Goal: Task Accomplishment & Management: Use online tool/utility

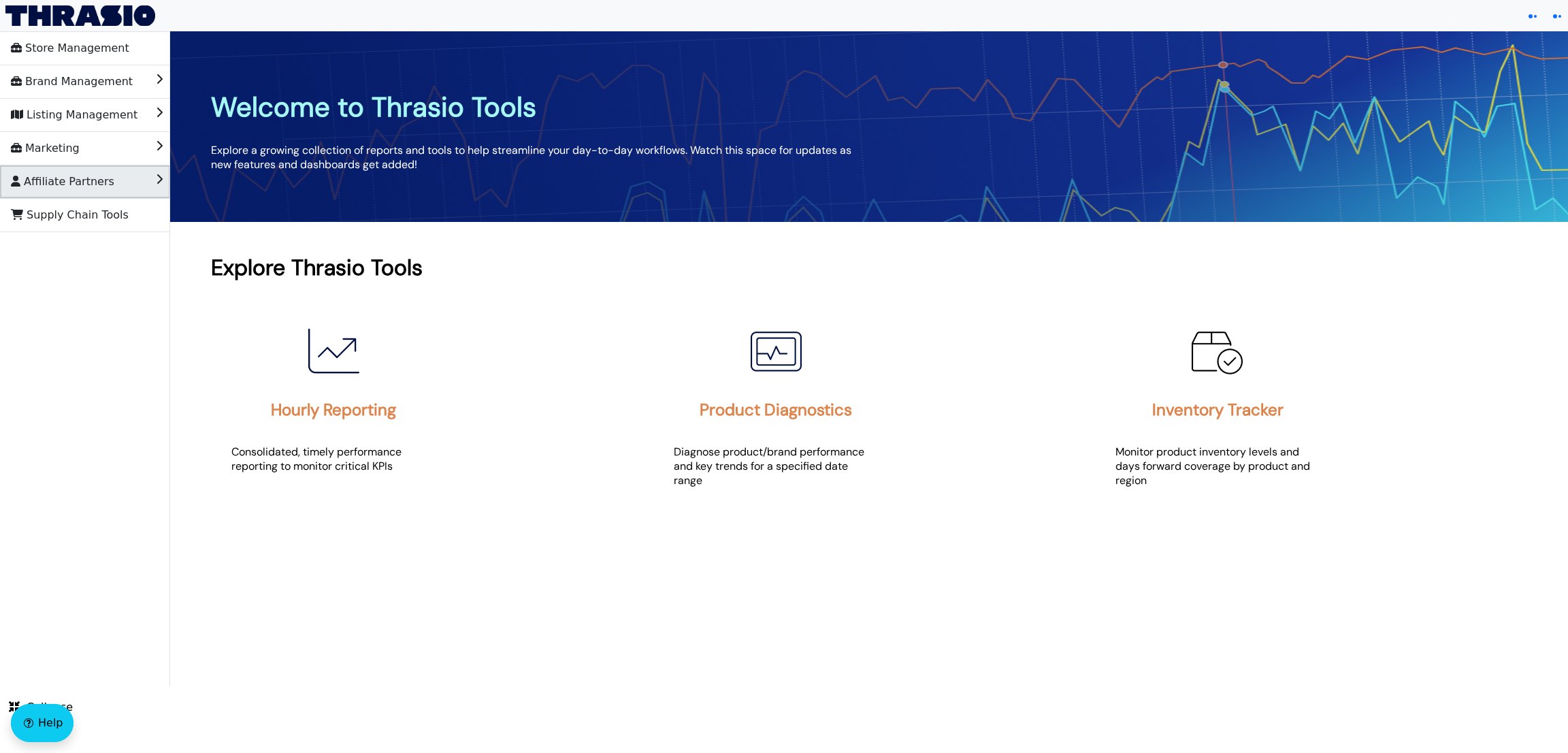
click at [95, 180] on span "Affiliate Partners" at bounding box center [63, 182] width 103 height 22
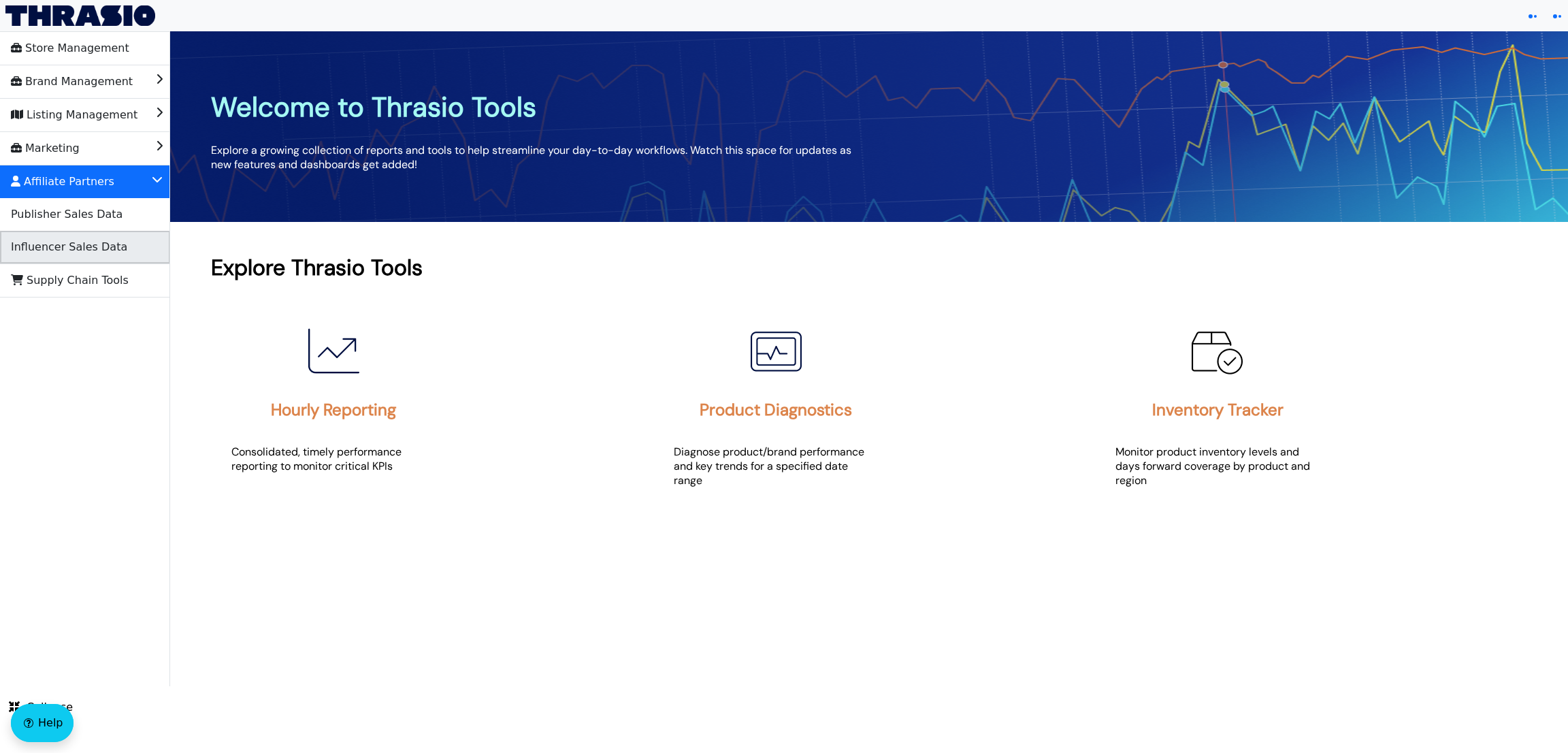
click at [100, 256] on span "Influencer Sales Data" at bounding box center [69, 247] width 116 height 22
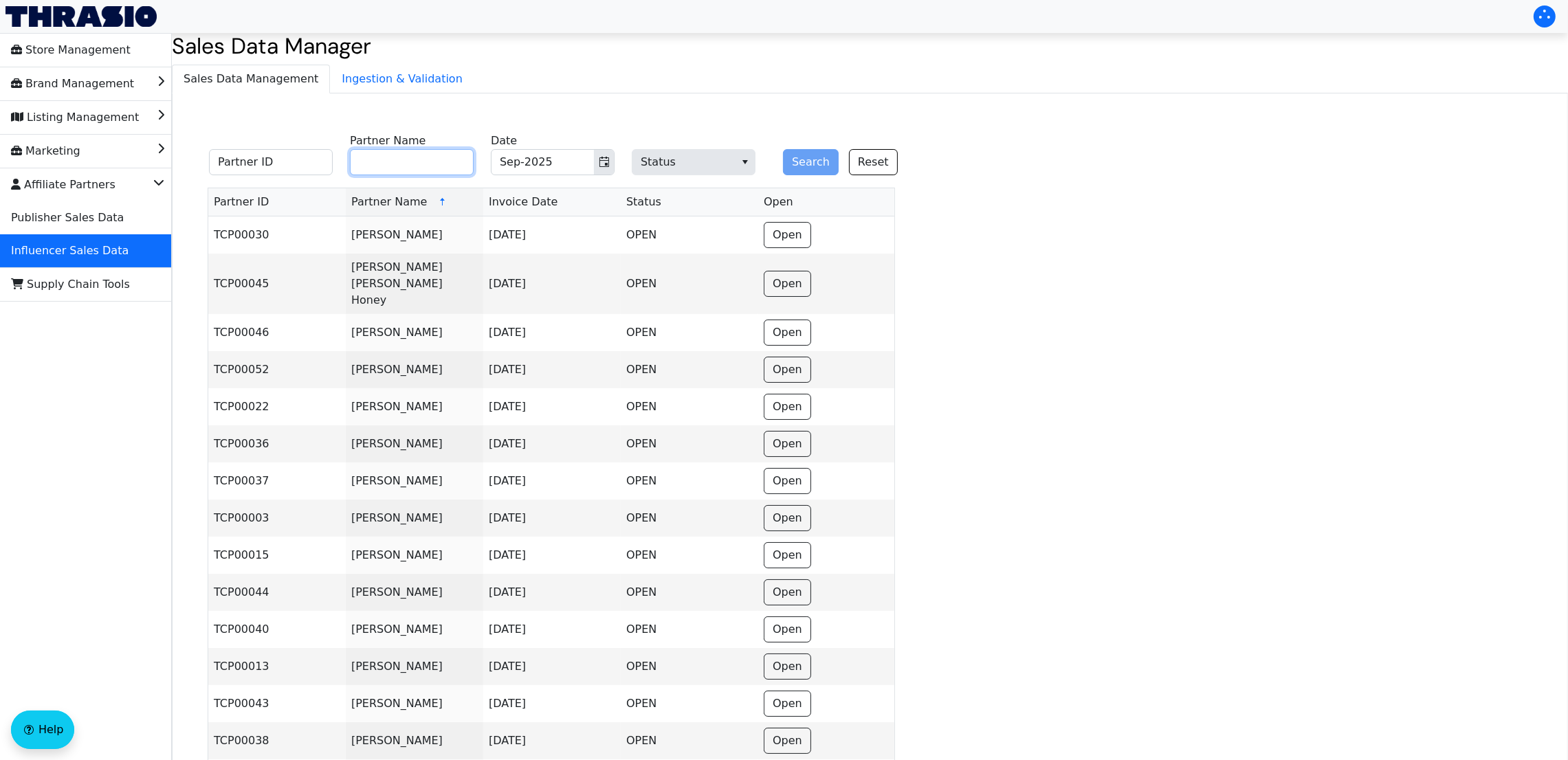
click at [373, 154] on input "Partner Name" at bounding box center [411, 162] width 124 height 26
type input "bargain"
click at [783, 149] on button "Search" at bounding box center [811, 162] width 56 height 26
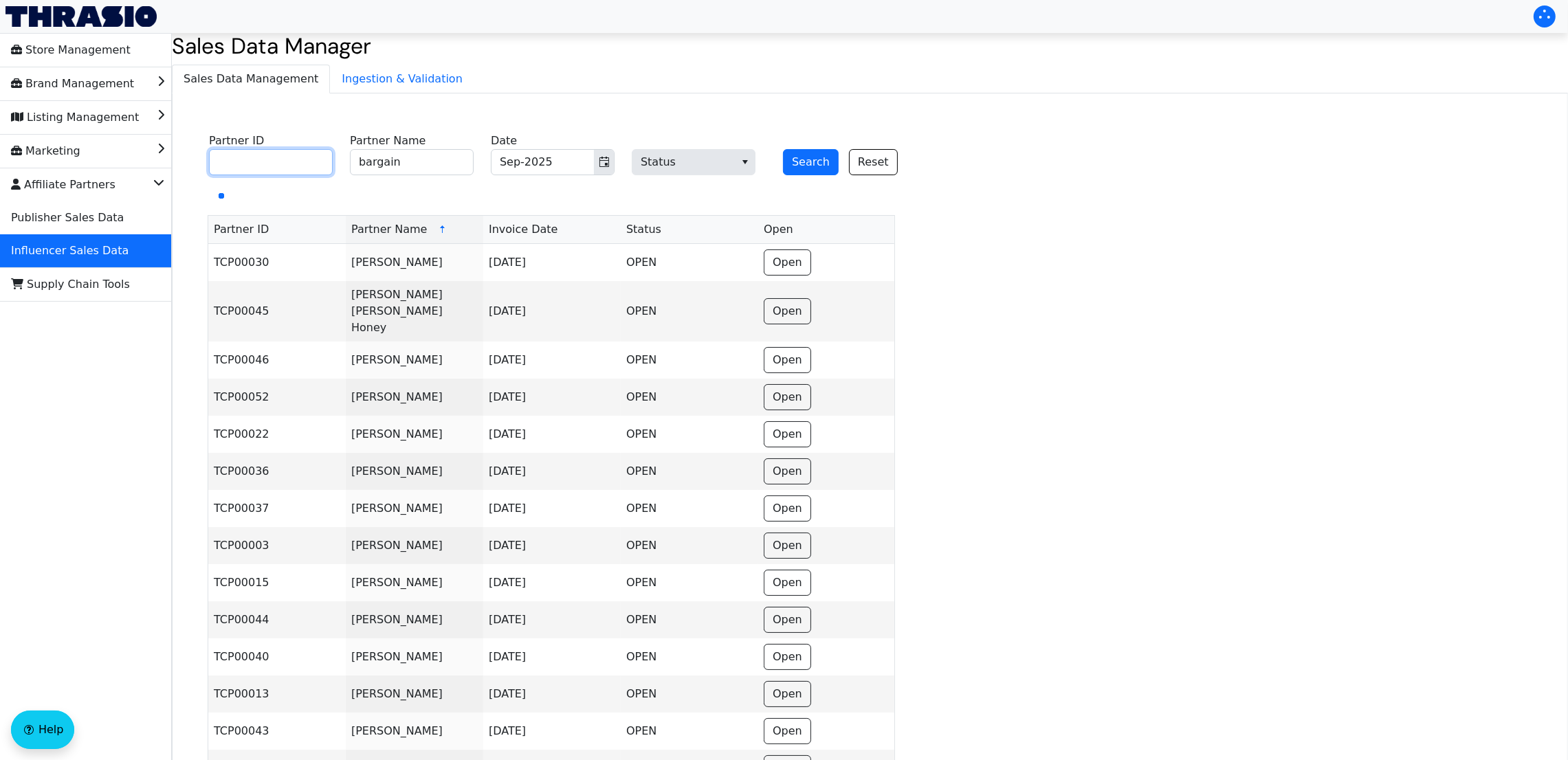
paste input "TCP01584"
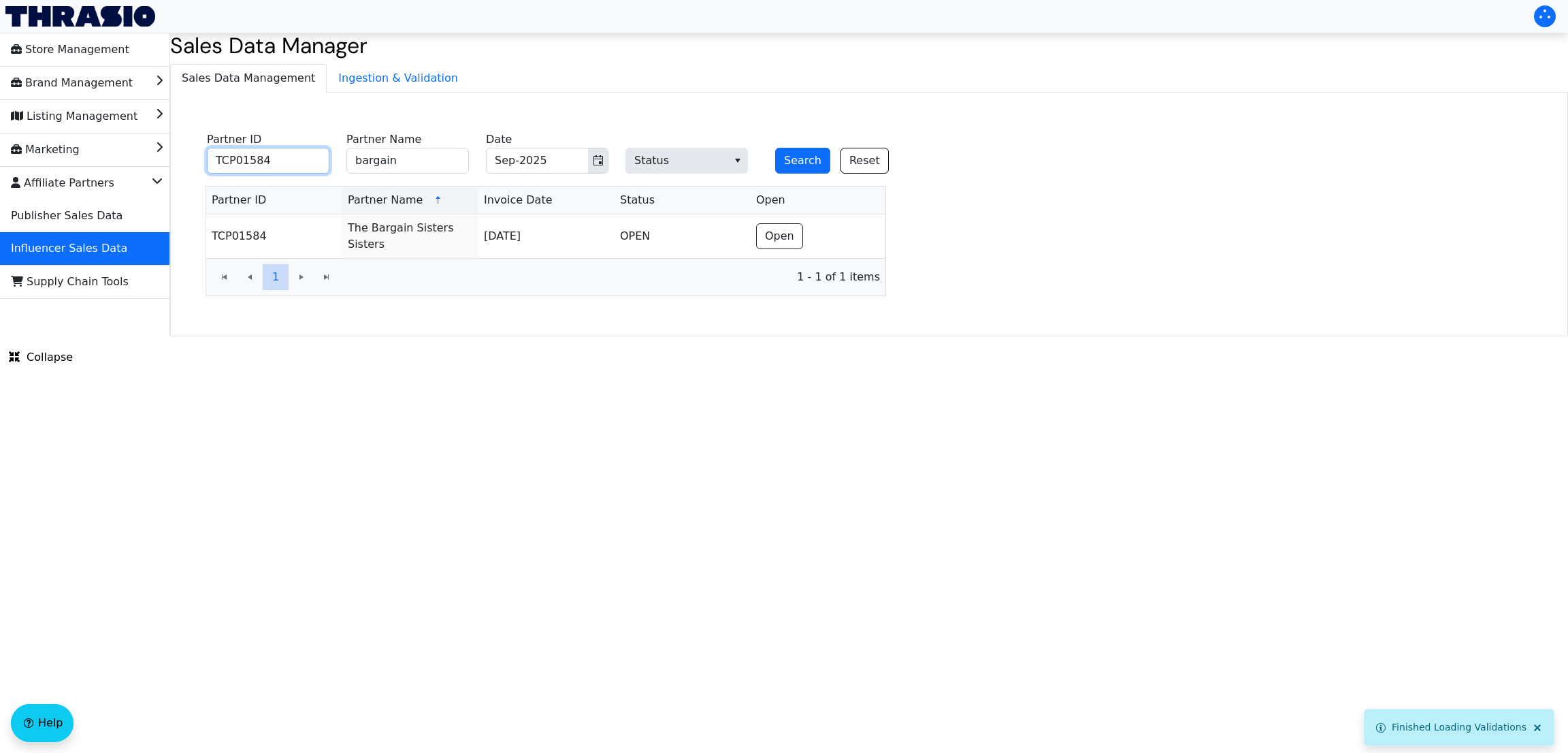
click at [256, 157] on input "TCP01584" at bounding box center [268, 160] width 123 height 26
type input "TCP01584"
click at [775, 147] on button "Search" at bounding box center [802, 160] width 55 height 26
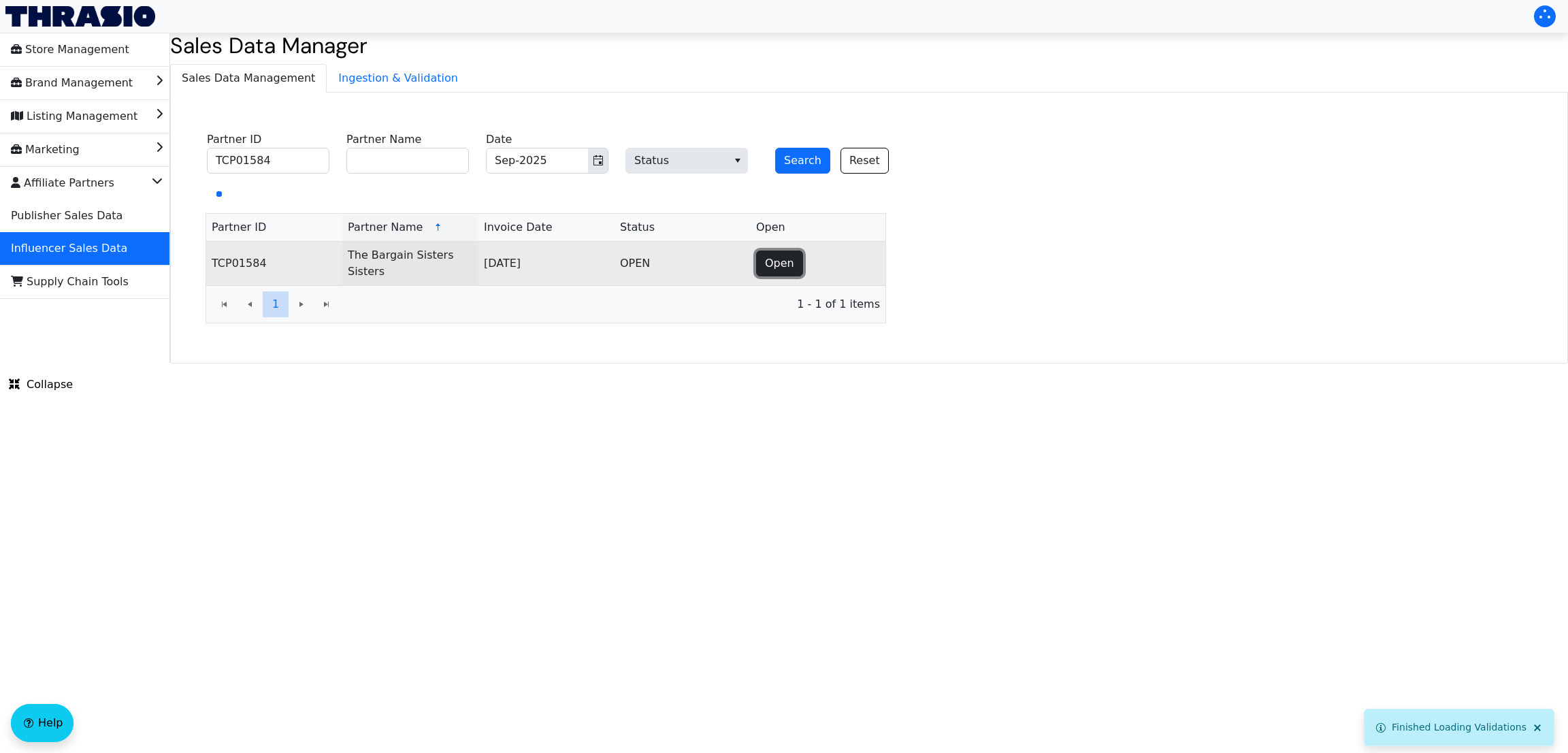
click at [766, 255] on span "Open" at bounding box center [779, 264] width 29 height 17
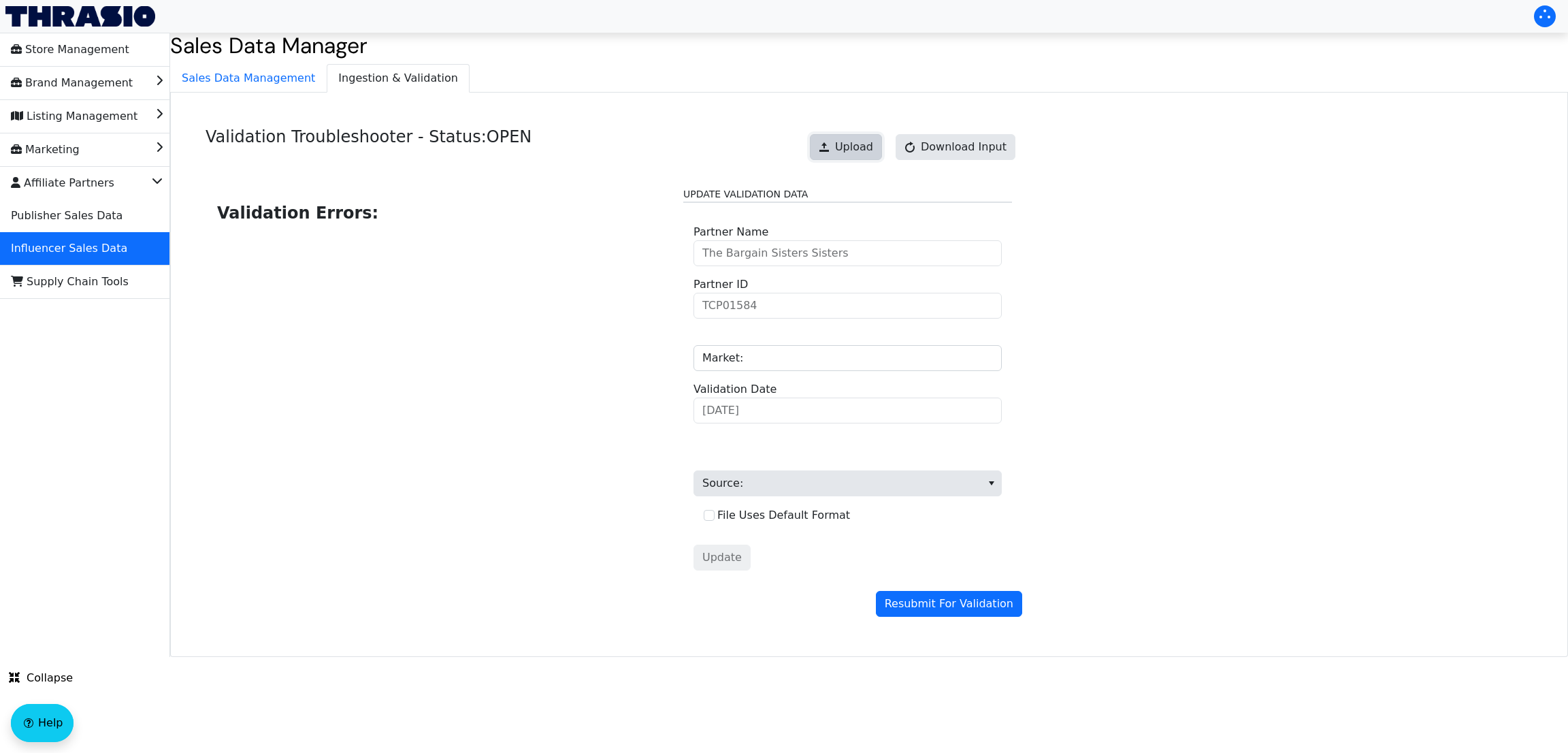
click at [829, 151] on span at bounding box center [825, 147] width 11 height 11
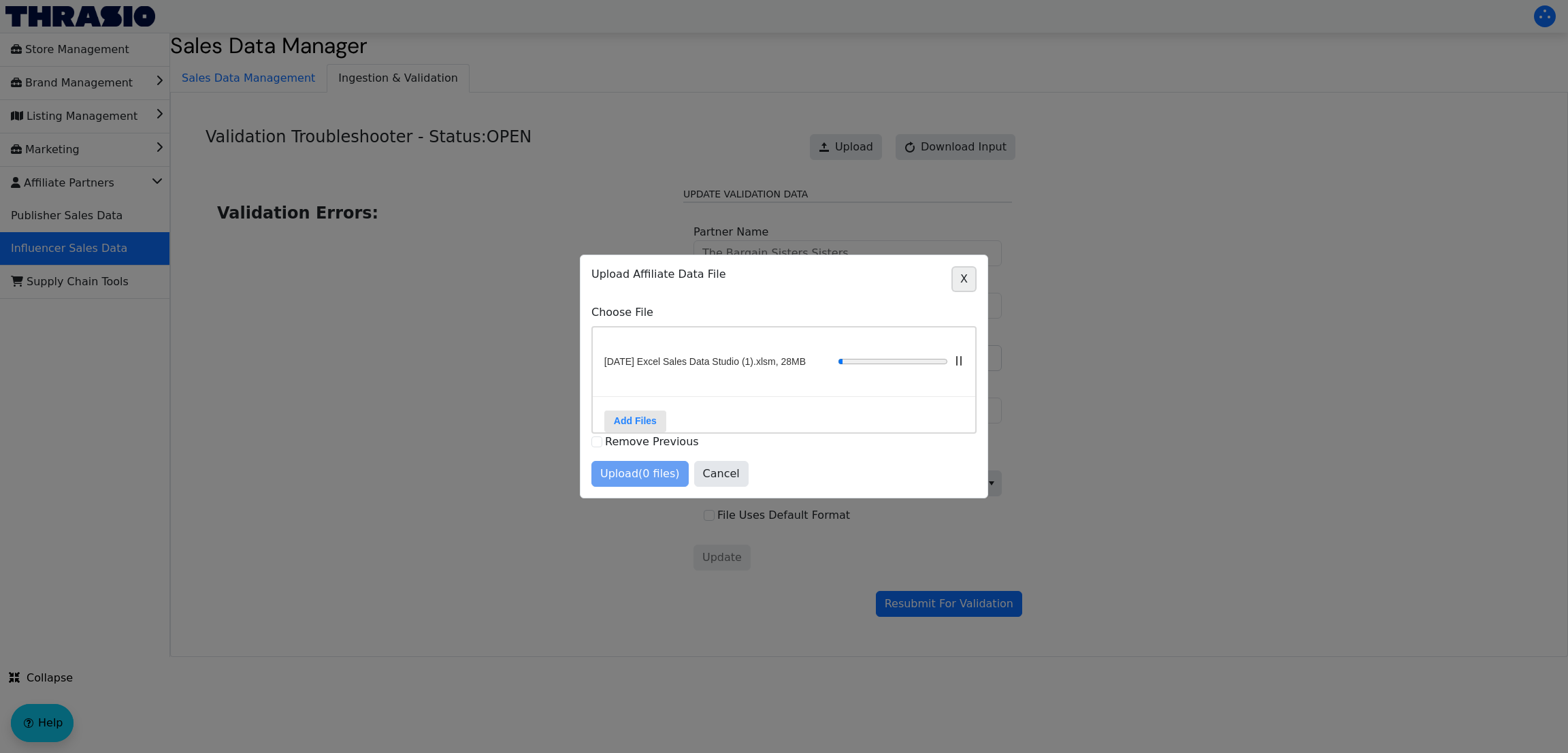
click at [962, 271] on span "X" at bounding box center [964, 279] width 7 height 17
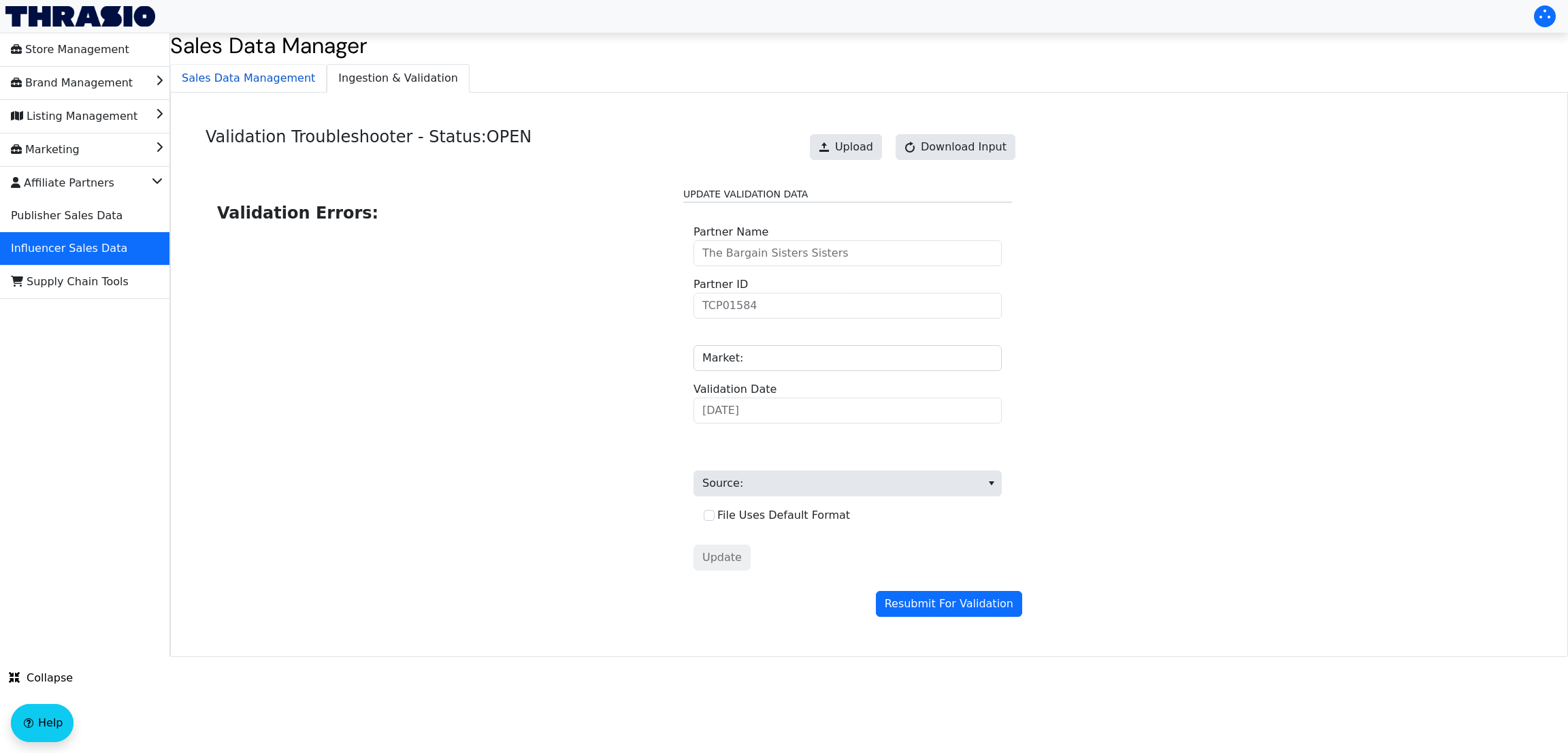
click at [215, 72] on span "Sales Data Management" at bounding box center [248, 78] width 155 height 28
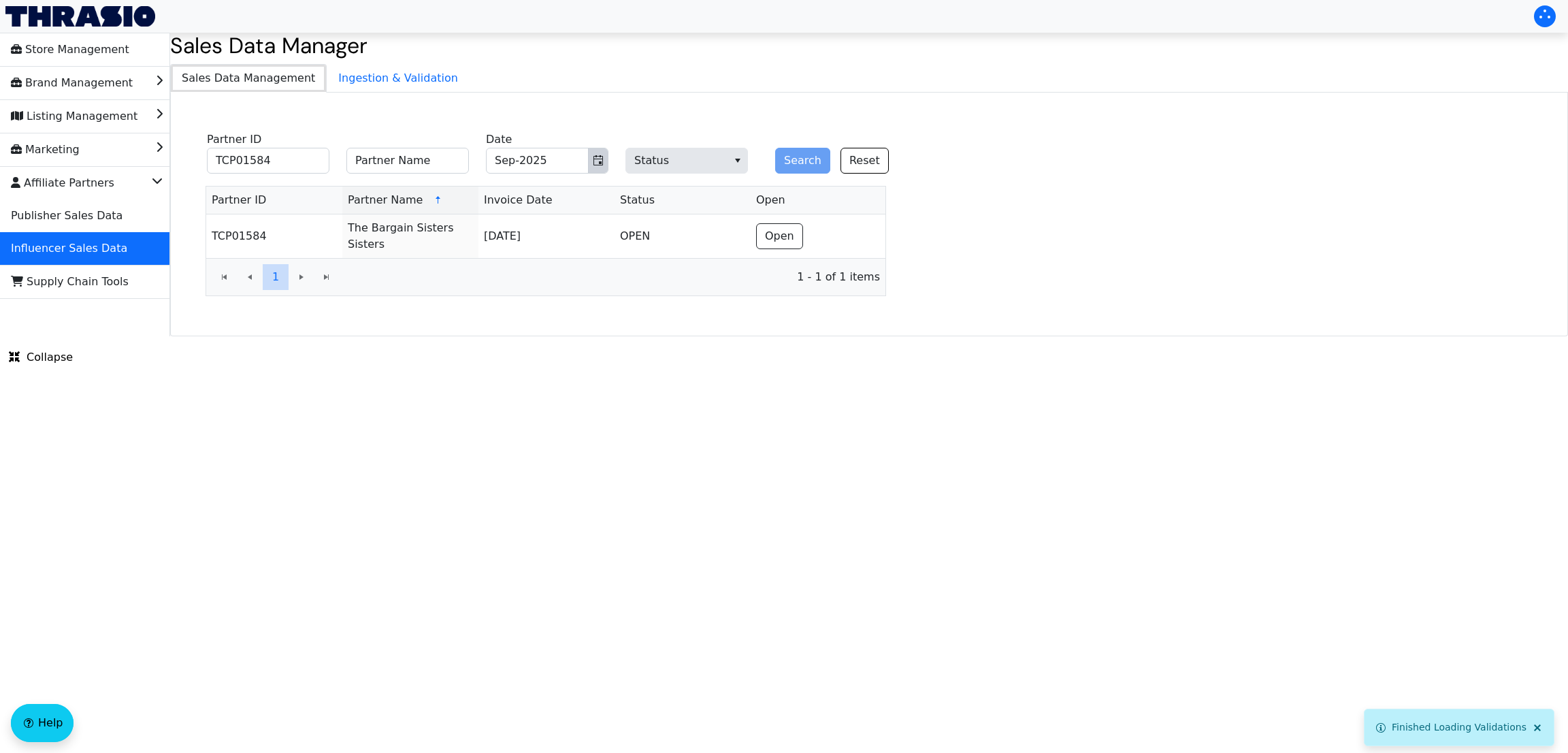
click at [603, 171] on button "Toggle calendar" at bounding box center [597, 160] width 19 height 25
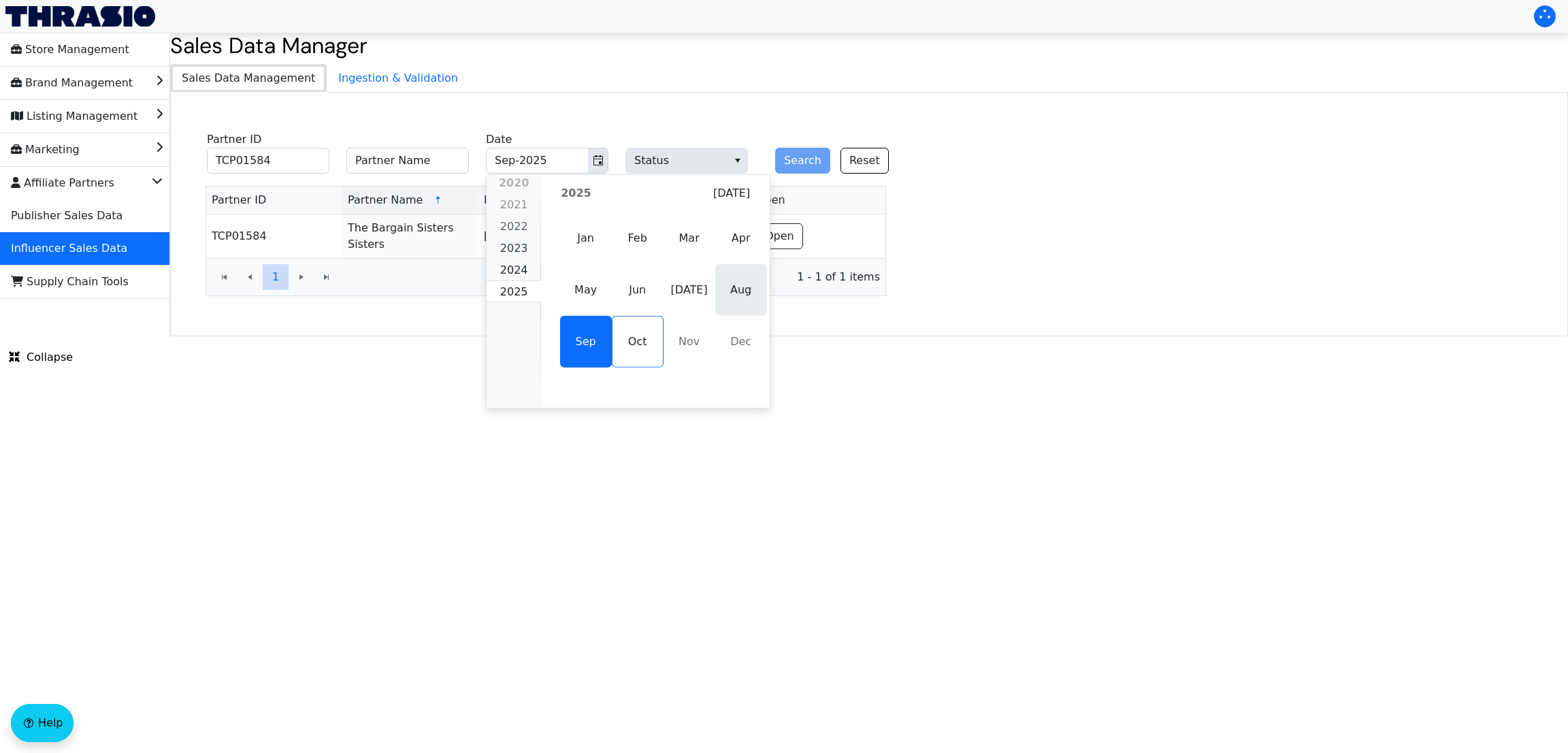
click at [723, 301] on span "Aug" at bounding box center [741, 290] width 52 height 52
type input "Aug-2025"
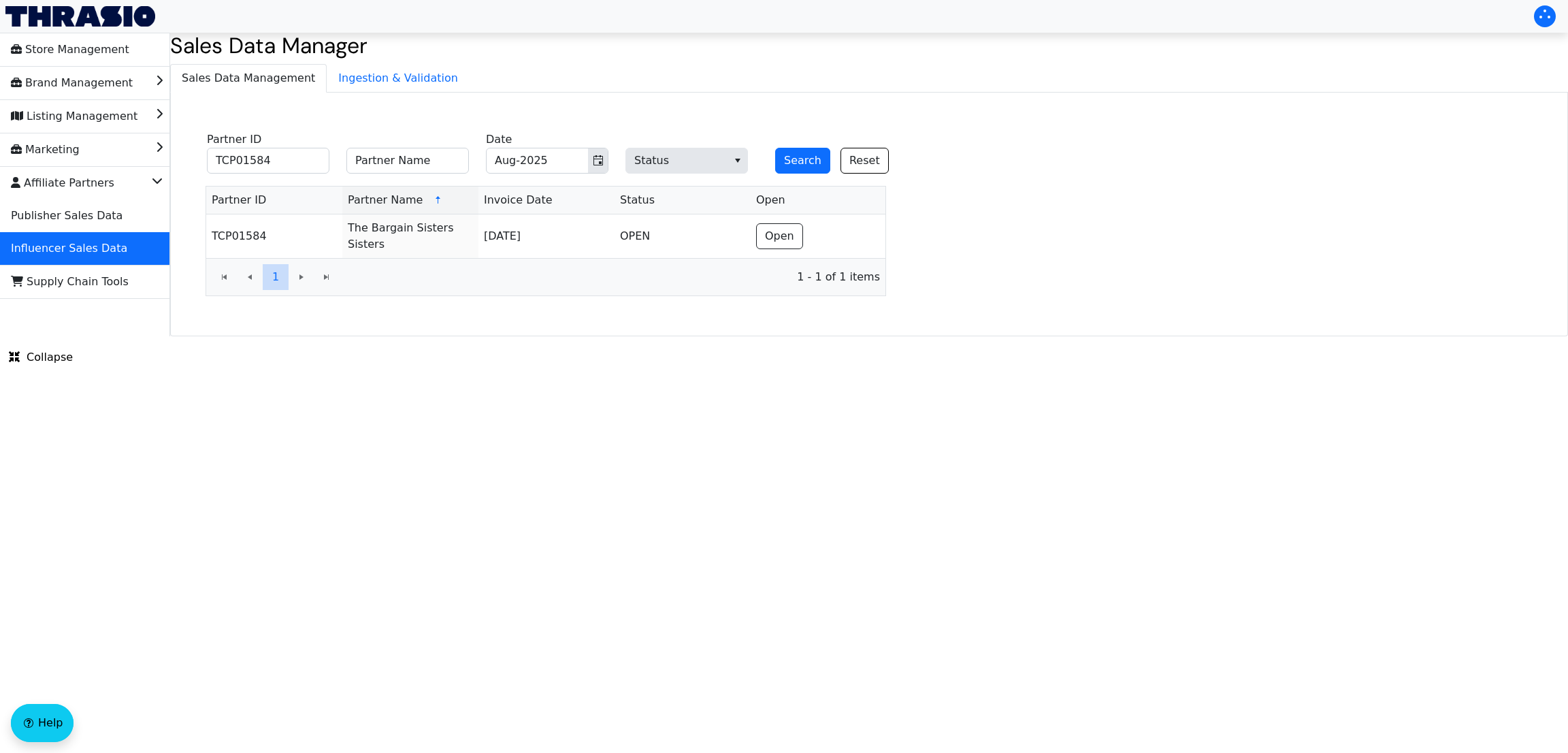
click at [790, 176] on fieldset "TCP01584 Partner ID Partner Name Aug-2025 Date Status Search Reset" at bounding box center [556, 154] width 714 height 53
click at [800, 168] on button "Search" at bounding box center [802, 160] width 55 height 26
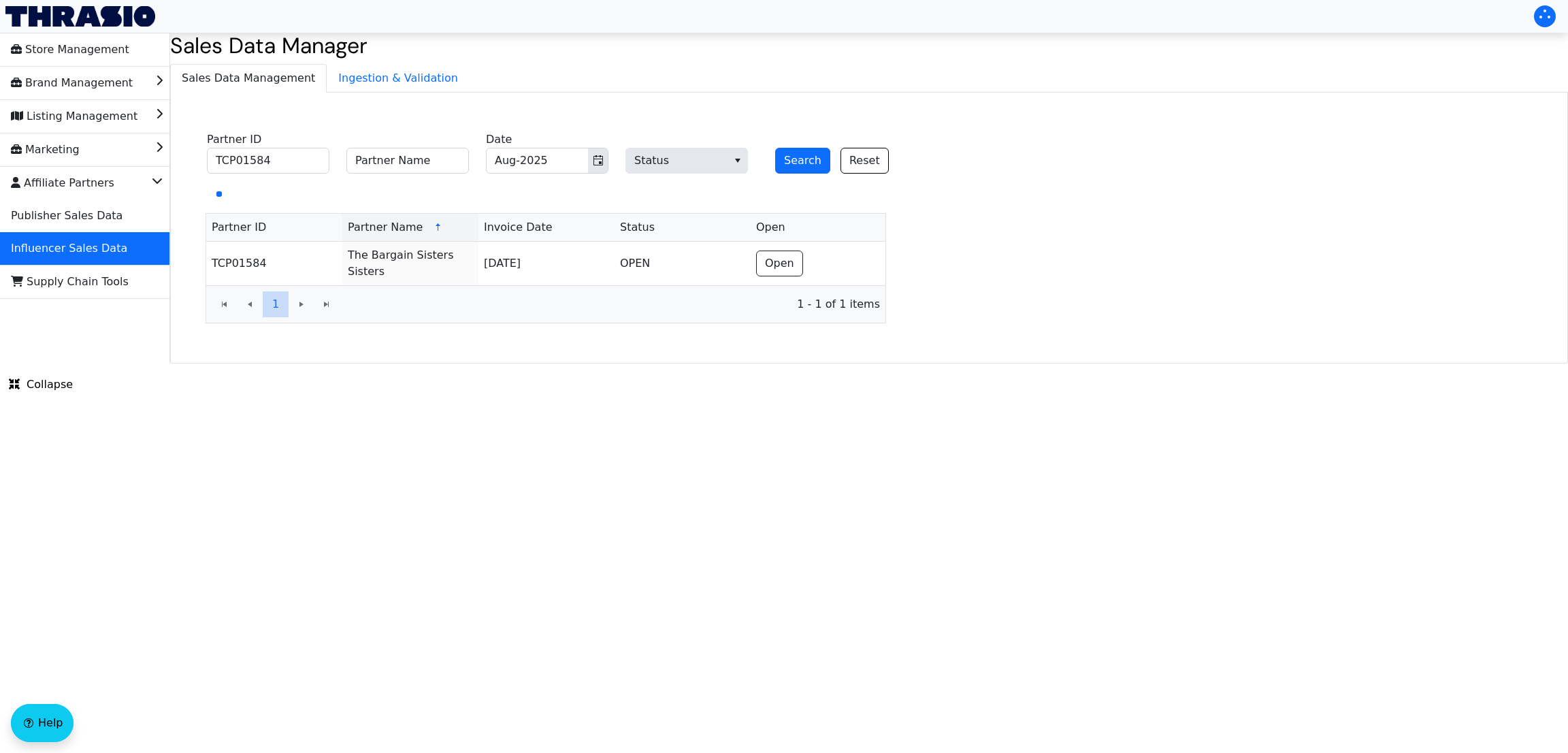
click at [802, 299] on span "1 - 1 of 1 items" at bounding box center [614, 304] width 530 height 17
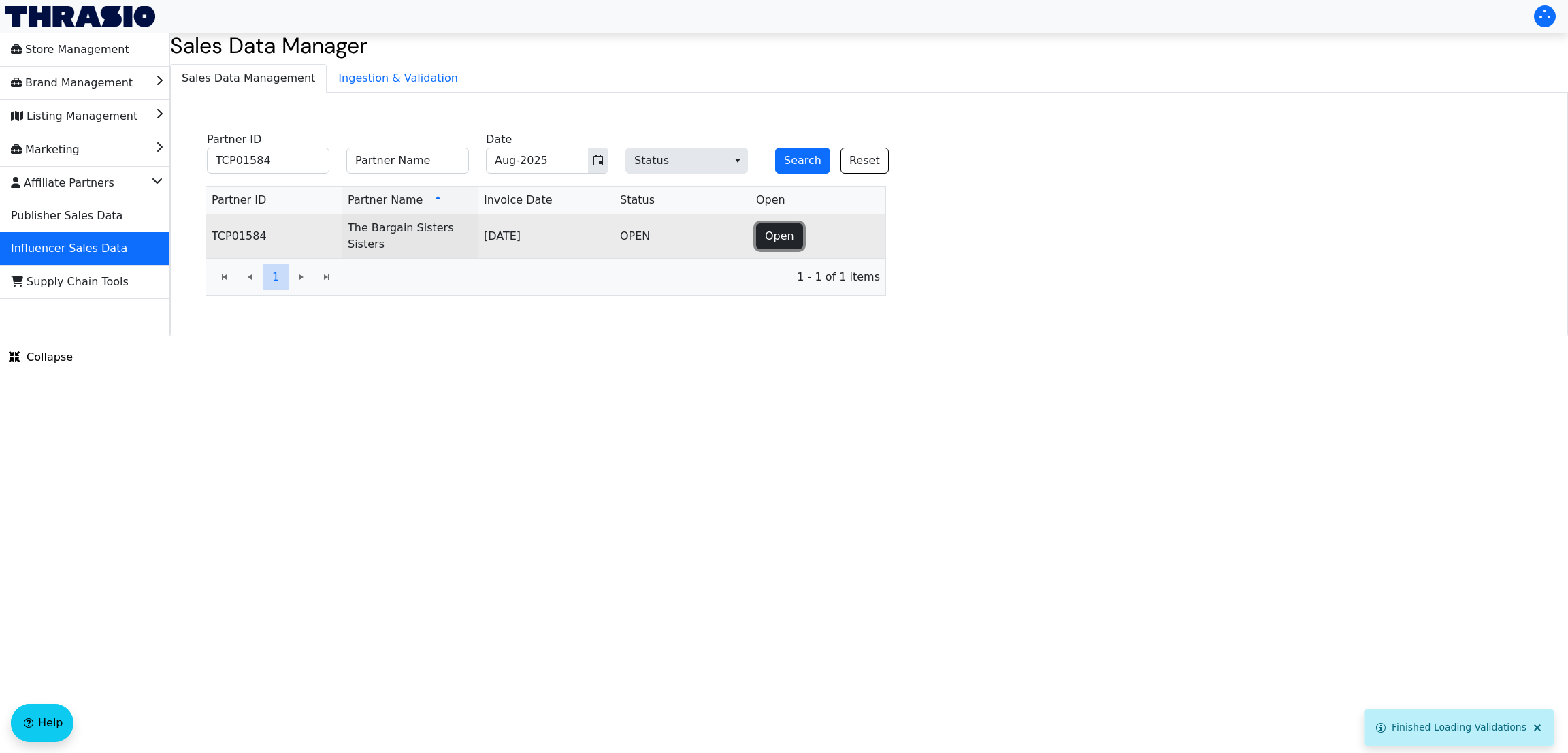
click at [790, 223] on button "Open" at bounding box center [779, 236] width 47 height 26
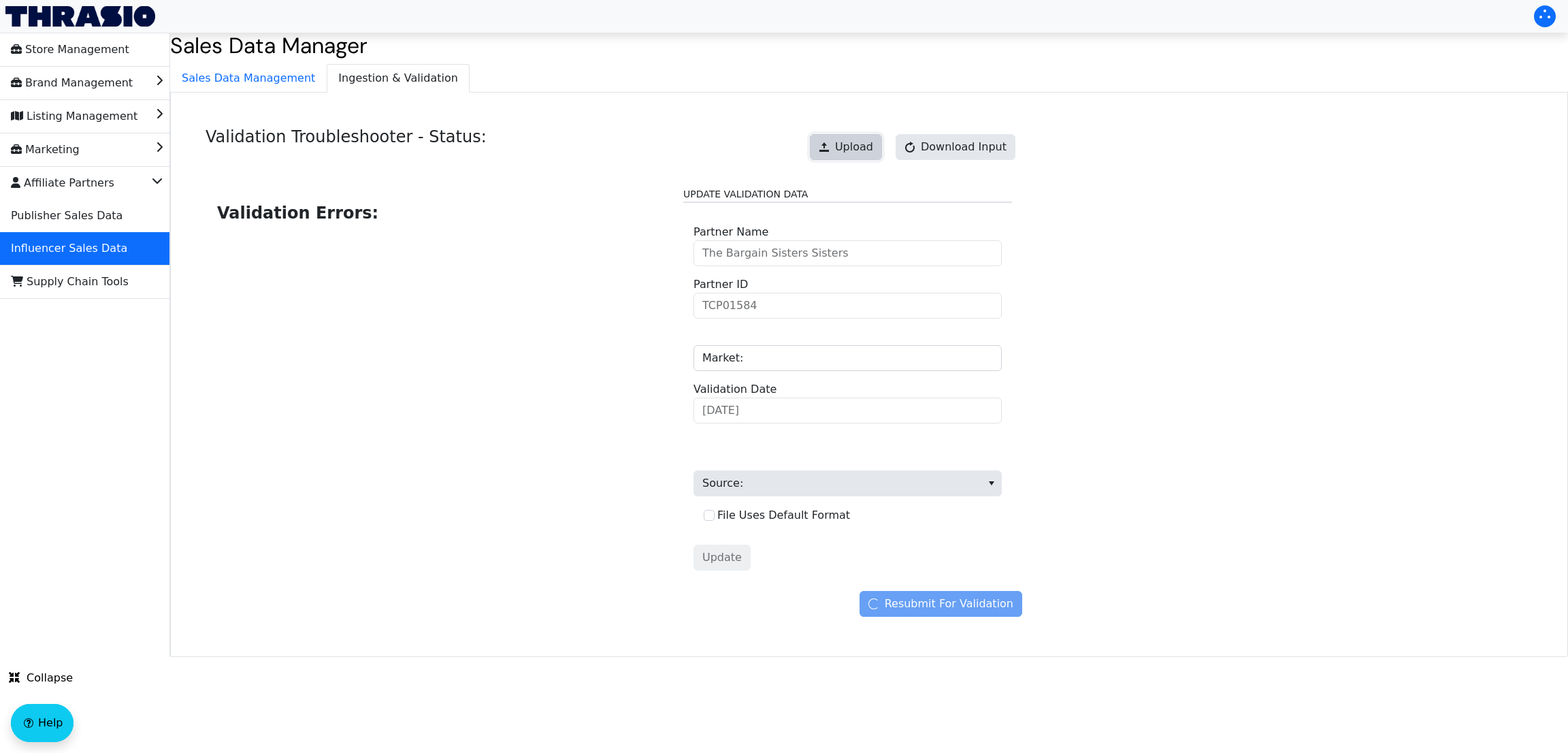
click at [869, 145] on span "Upload" at bounding box center [853, 147] width 38 height 17
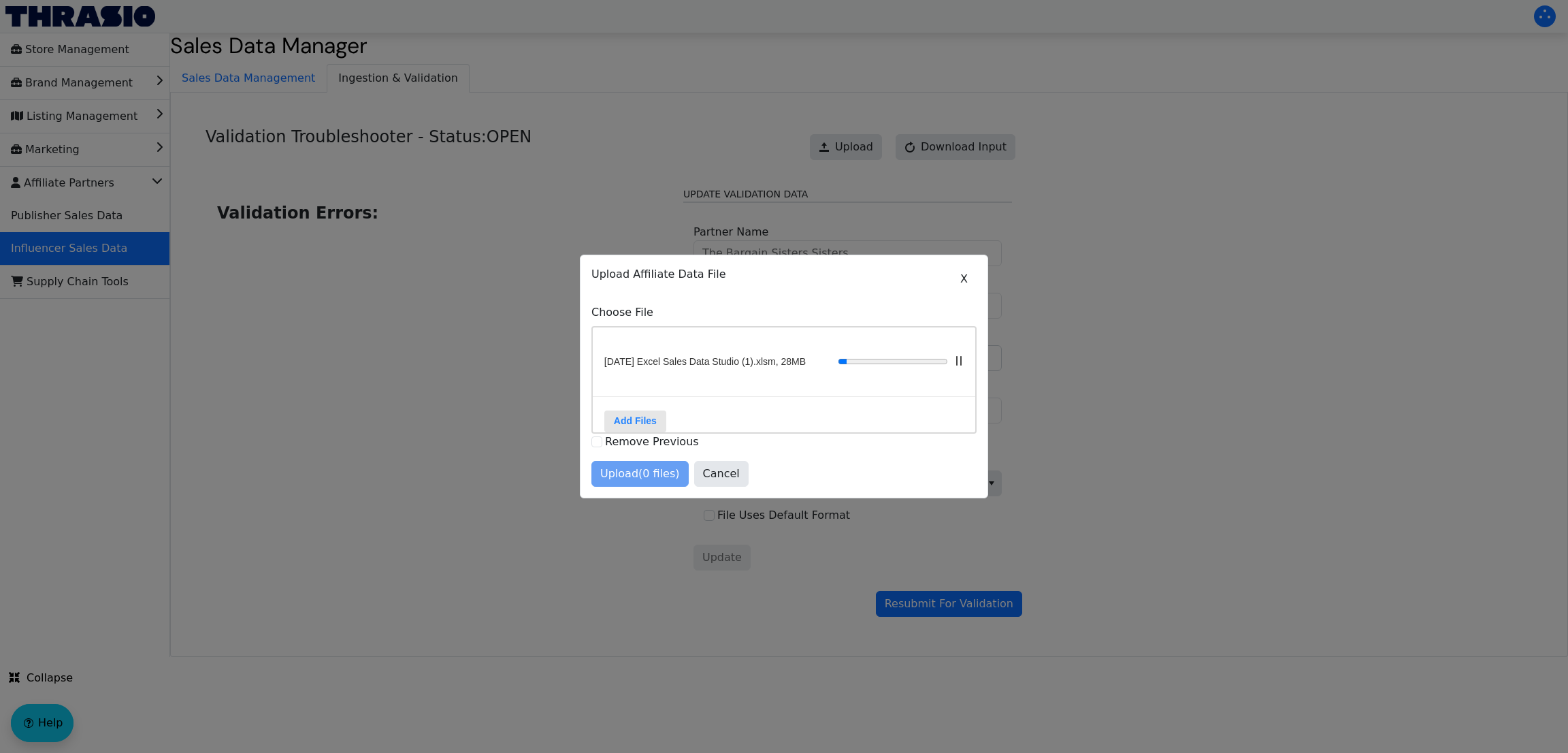
click at [954, 356] on span at bounding box center [959, 360] width 9 height 9
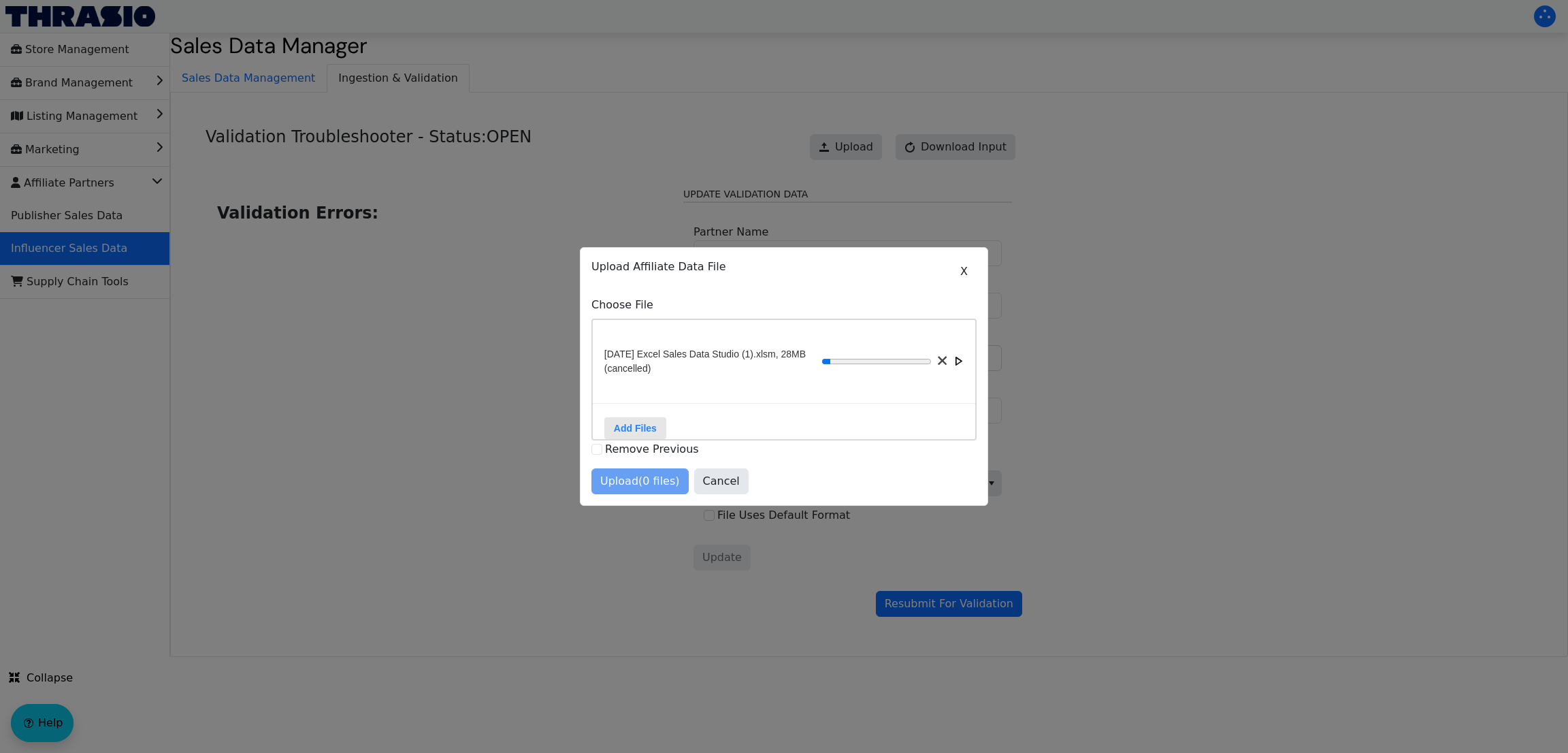
click at [933, 356] on div at bounding box center [893, 361] width 142 height 11
click at [938, 356] on span at bounding box center [942, 360] width 9 height 9
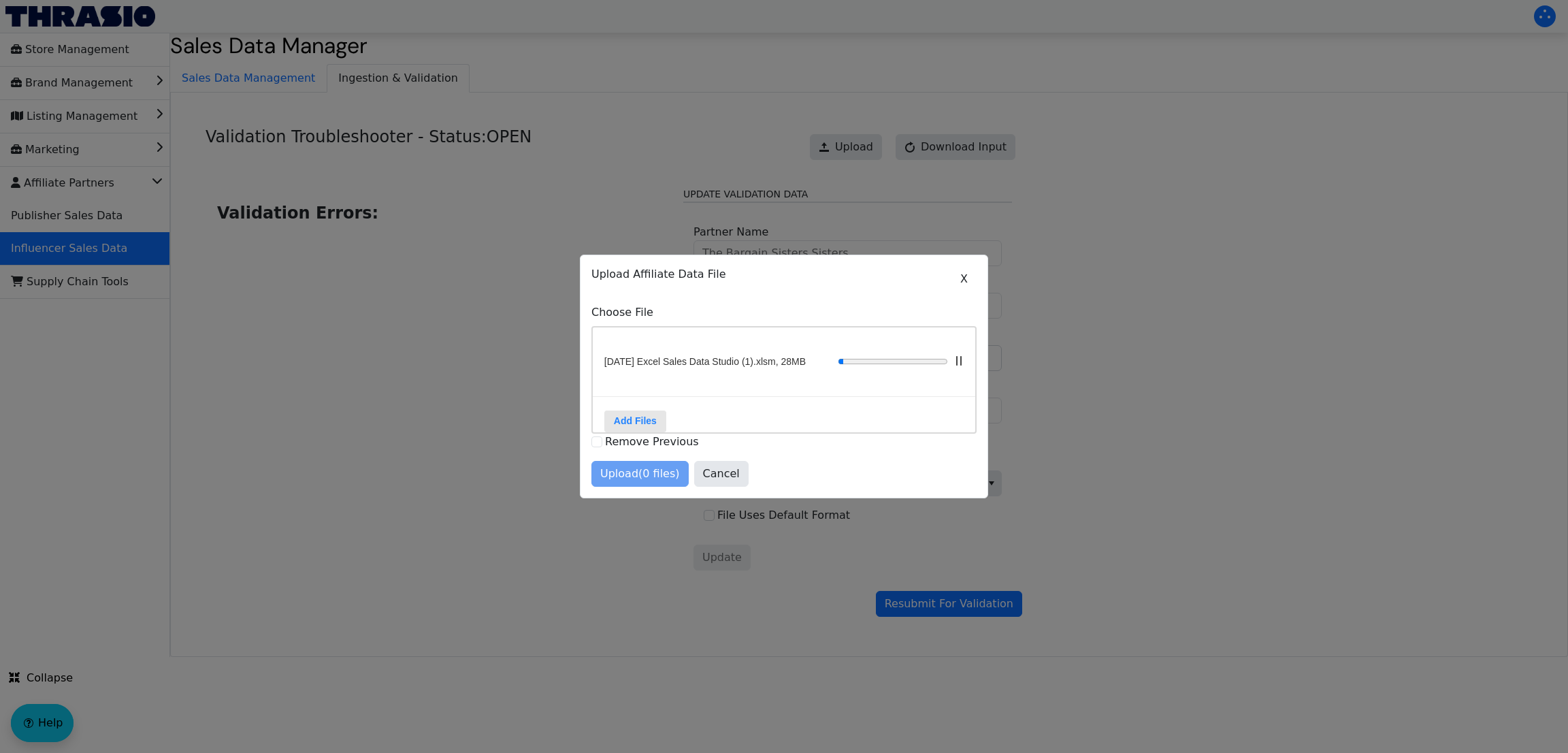
click at [845, 384] on div "August 2025 Excel Sales Data Studio (1).xlsm, 28MB" at bounding box center [783, 361] width 382 height 69
click at [714, 482] on span "Cancel" at bounding box center [721, 474] width 37 height 17
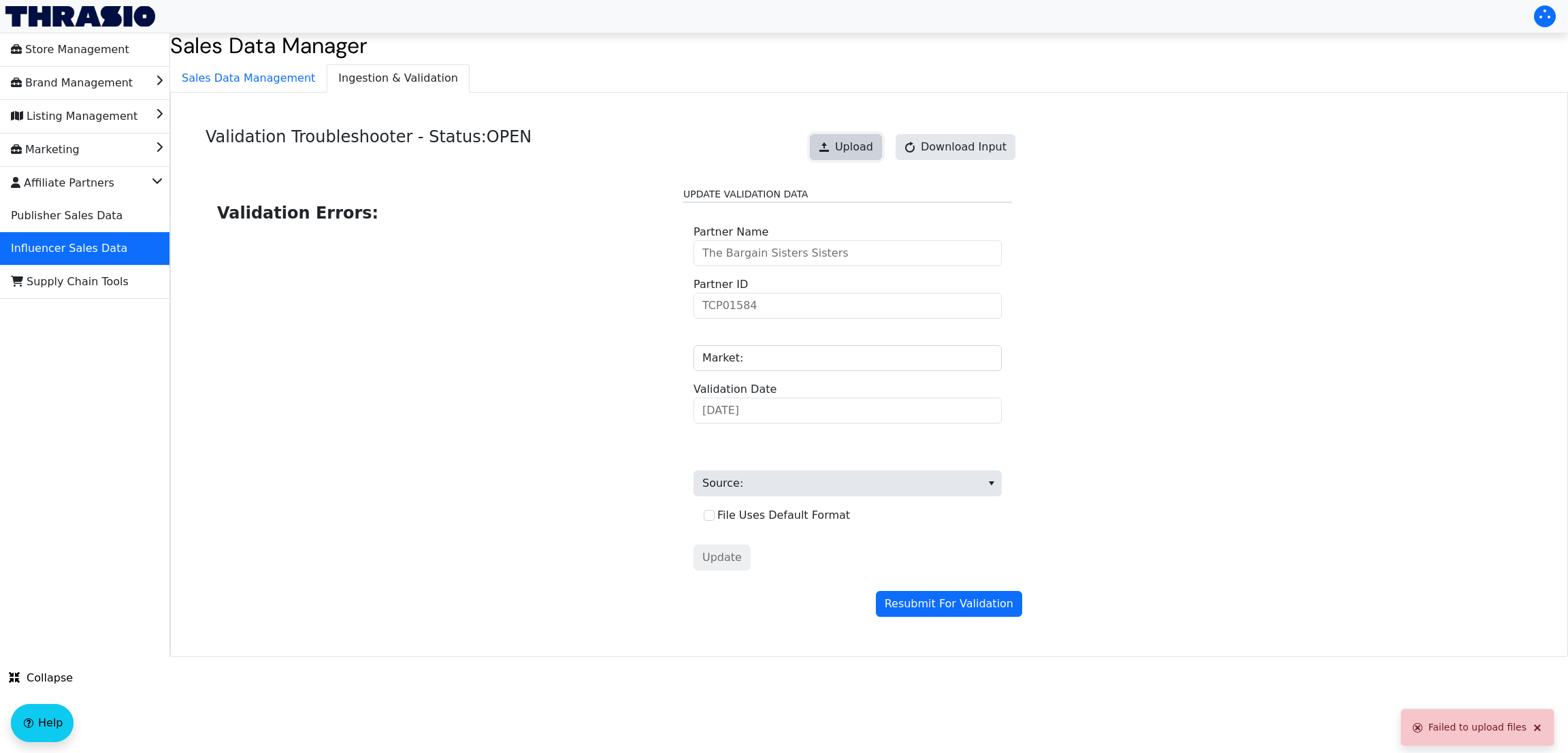
click at [868, 140] on span "Upload" at bounding box center [853, 147] width 38 height 17
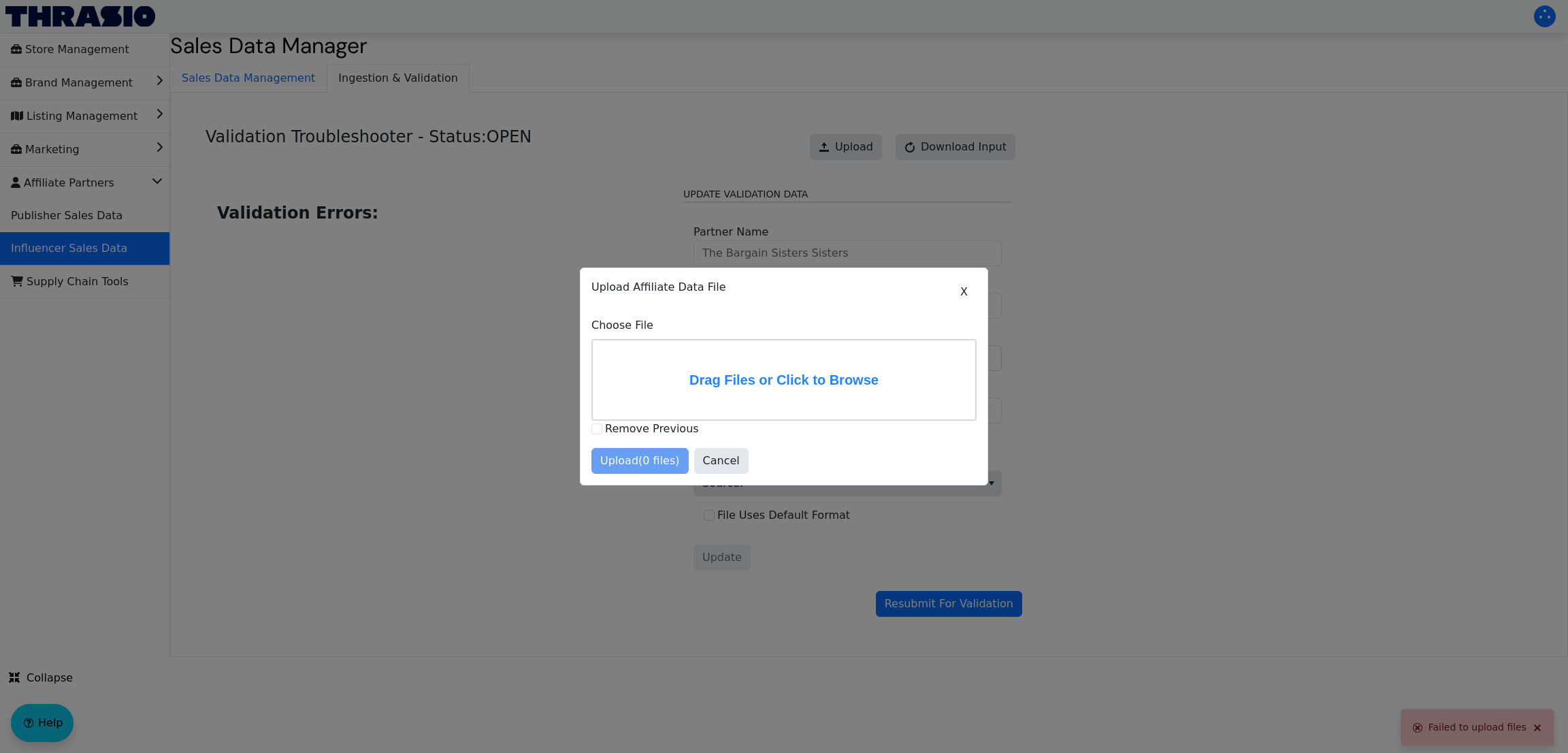
click at [689, 359] on label "Drag Files or Click to Browse" at bounding box center [783, 380] width 382 height 79
click at [0, 0] on input "Drag Files or Click to Browse" at bounding box center [0, 0] width 0 height 0
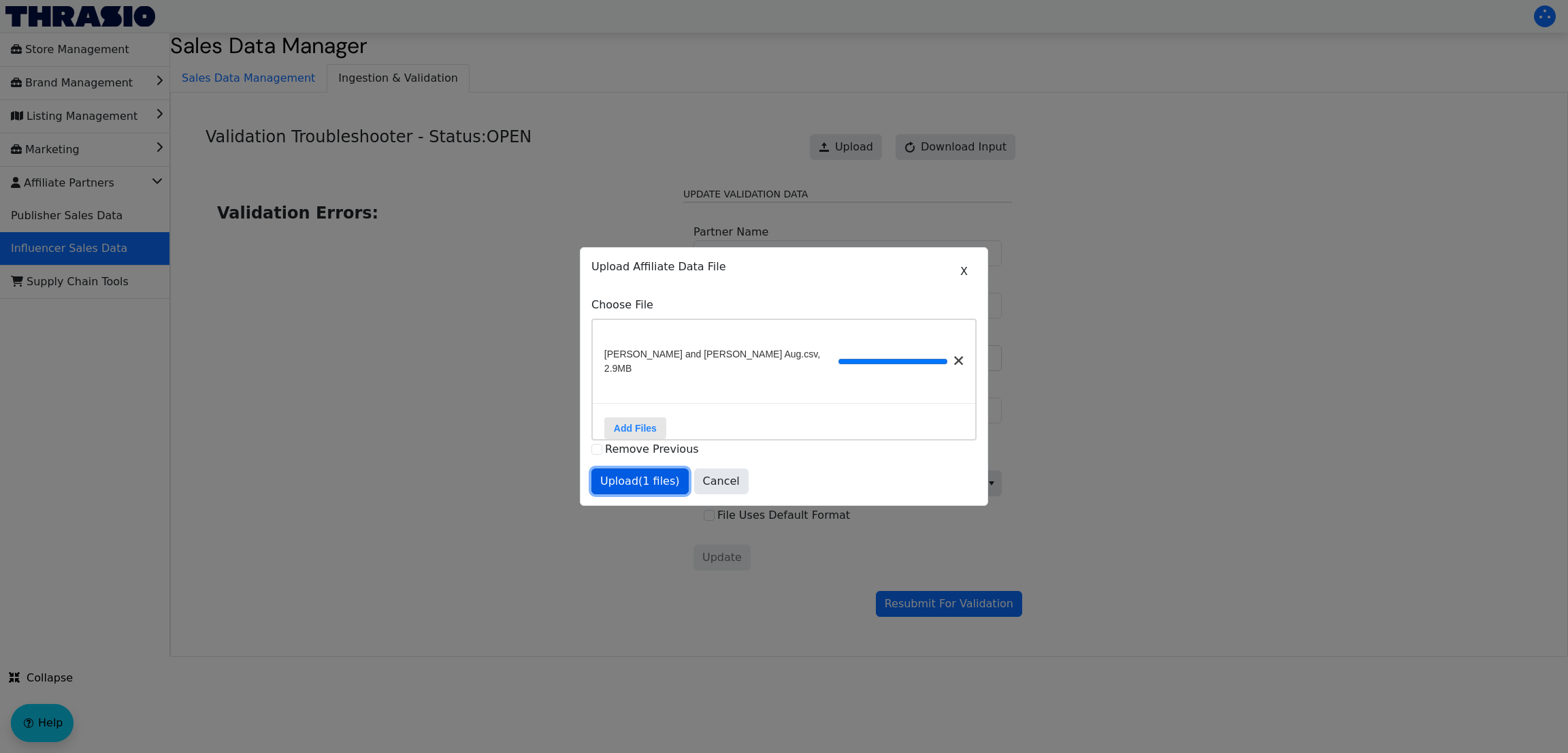
click at [629, 477] on span "Upload (1 files)" at bounding box center [639, 481] width 79 height 17
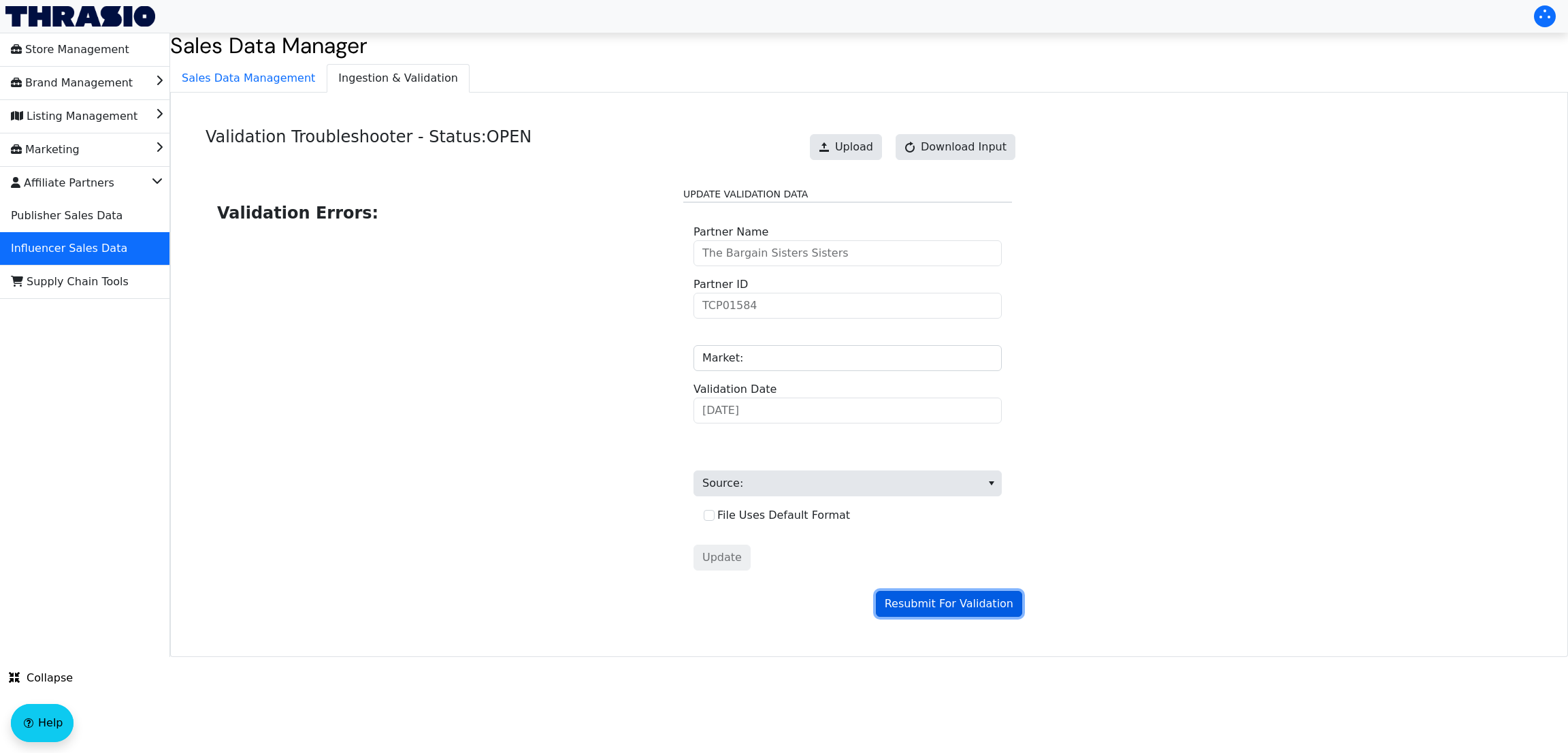
click at [957, 606] on span "Resubmit For Validation" at bounding box center [949, 604] width 129 height 17
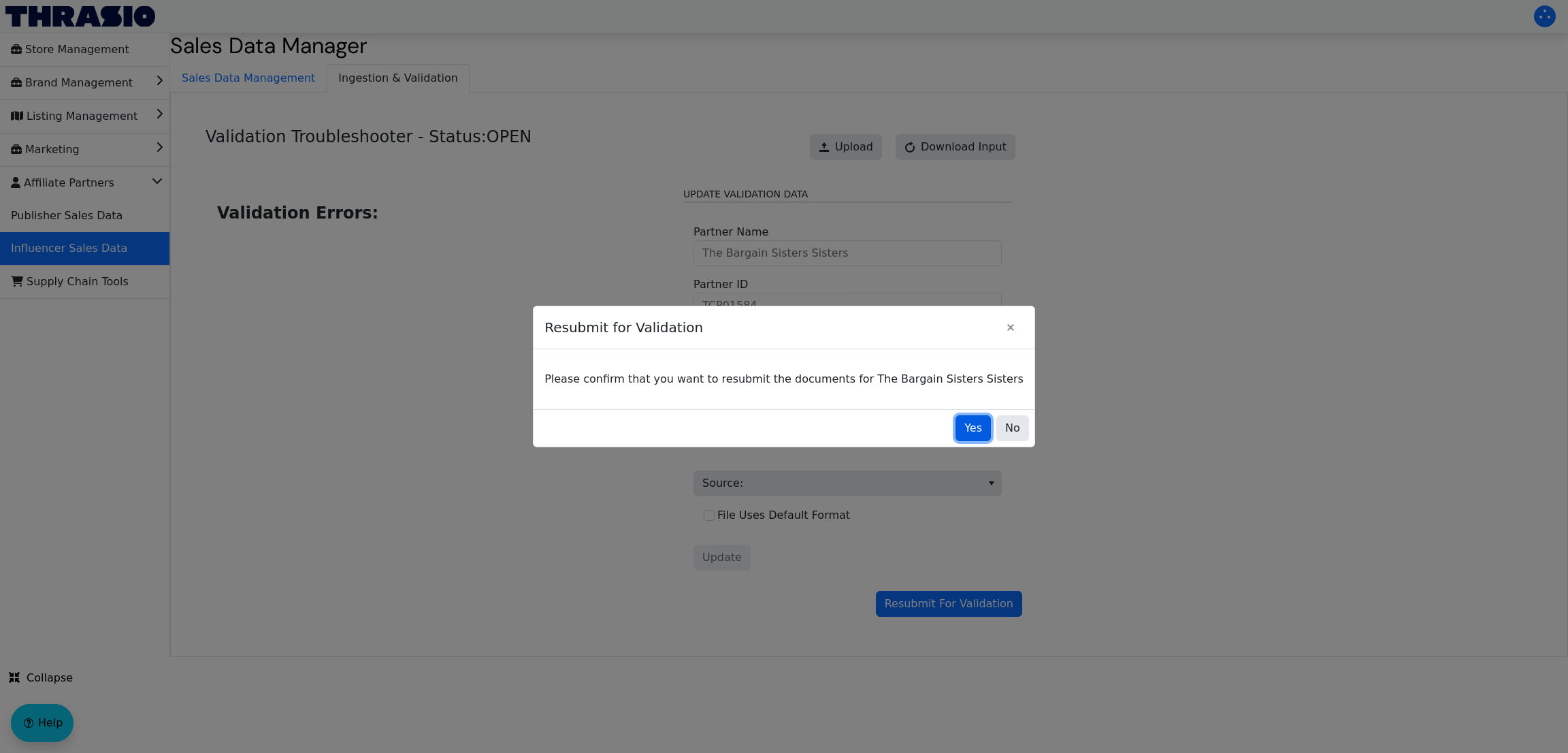
click at [955, 441] on button "Yes" at bounding box center [973, 429] width 35 height 26
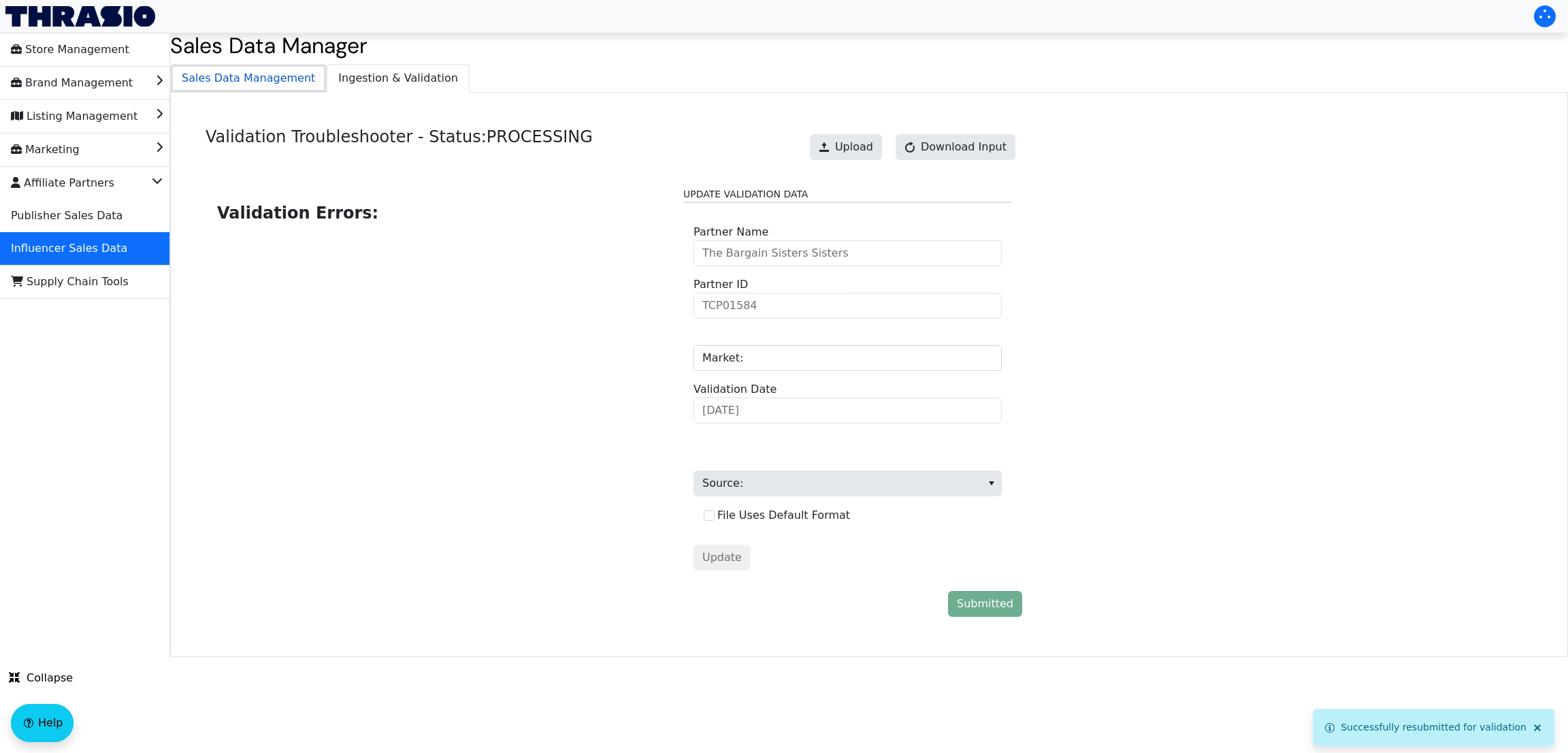
click at [232, 82] on span "Sales Data Management" at bounding box center [248, 78] width 155 height 28
